Goal: Book appointment/travel/reservation

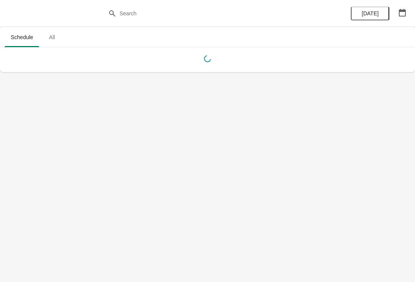
click at [403, 13] on icon "button" at bounding box center [402, 13] width 8 height 8
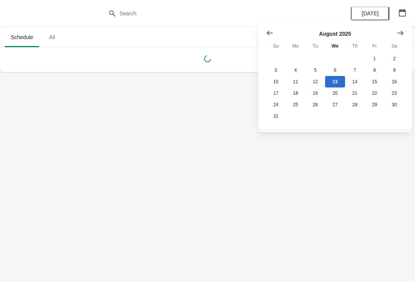
click at [398, 38] on button "Show next month, September 2025" at bounding box center [400, 33] width 14 height 14
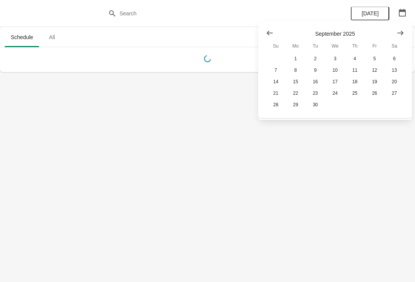
click at [399, 36] on icon "Show next month, October 2025" at bounding box center [400, 33] width 8 height 8
click at [399, 36] on icon "Show next month, November 2025" at bounding box center [400, 33] width 8 height 8
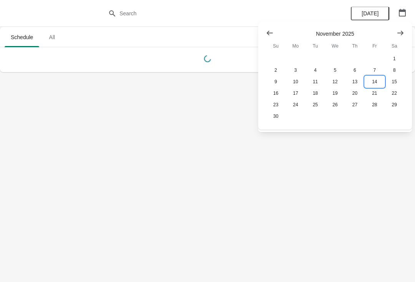
click at [376, 82] on button "14" at bounding box center [375, 82] width 20 height 12
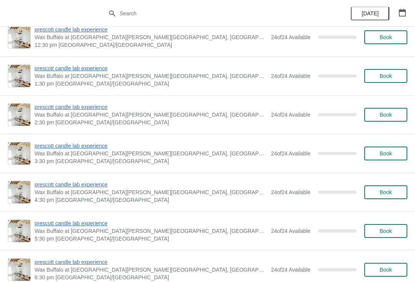
scroll to position [128, 0]
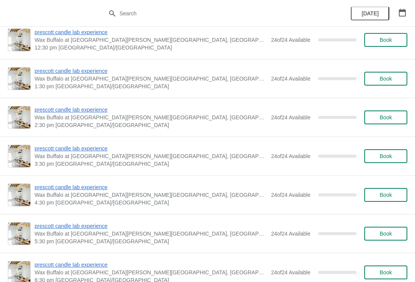
click at [391, 118] on span "Book" at bounding box center [385, 117] width 12 height 6
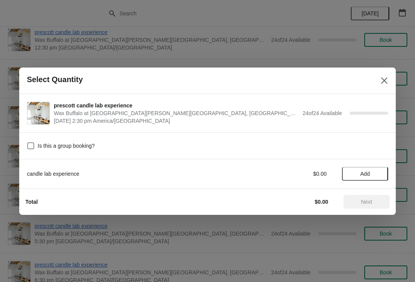
click at [373, 169] on button "Add" at bounding box center [365, 174] width 46 height 14
click at [383, 169] on div "candle lab experience $38.00 1" at bounding box center [207, 174] width 361 height 14
click at [380, 172] on icon at bounding box center [378, 174] width 8 height 8
click at [380, 171] on icon at bounding box center [378, 174] width 8 height 8
click at [378, 174] on icon at bounding box center [378, 173] width 3 height 3
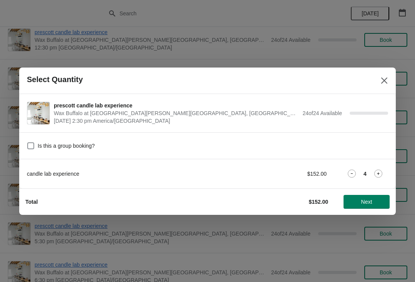
click at [379, 173] on icon at bounding box center [378, 174] width 8 height 8
click at [380, 172] on icon at bounding box center [378, 174] width 8 height 8
click at [380, 170] on icon at bounding box center [378, 174] width 8 height 8
click at [379, 172] on icon at bounding box center [378, 174] width 8 height 8
click at [381, 173] on icon at bounding box center [378, 174] width 8 height 8
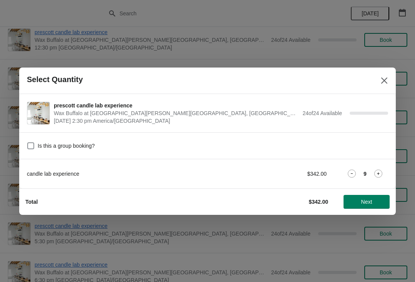
click at [375, 175] on icon at bounding box center [378, 174] width 8 height 8
click at [379, 171] on icon at bounding box center [378, 174] width 8 height 8
click at [380, 171] on icon at bounding box center [378, 174] width 8 height 8
click at [378, 168] on div "candle lab experience $456.00 12" at bounding box center [207, 174] width 361 height 14
click at [371, 170] on div "12" at bounding box center [365, 174] width 46 height 8
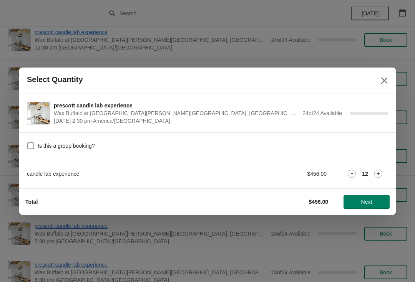
click at [376, 171] on icon at bounding box center [378, 174] width 8 height 8
click at [376, 170] on icon at bounding box center [378, 174] width 8 height 8
click at [31, 141] on label "Is this a group booking?" at bounding box center [61, 146] width 68 height 11
click at [28, 142] on input "Is this a group booking?" at bounding box center [27, 142] width 0 height 0
checkbox input "true"
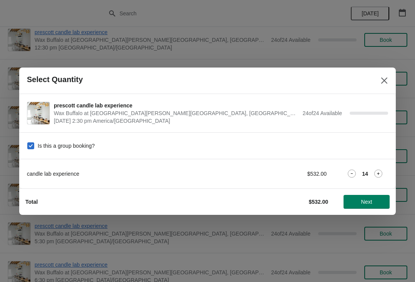
click at [379, 77] on button "Close" at bounding box center [384, 81] width 14 height 14
